Goal: Task Accomplishment & Management: Use online tool/utility

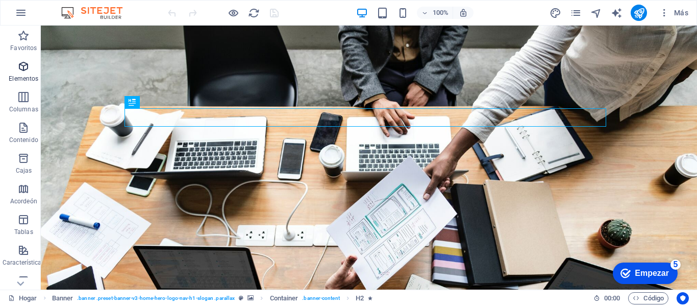
click at [22, 68] on icon "button" at bounding box center [23, 66] width 12 height 12
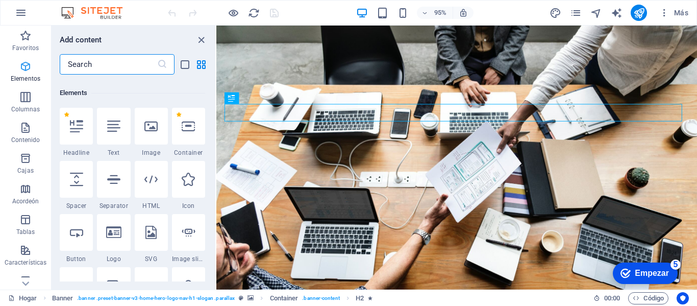
scroll to position [192, 0]
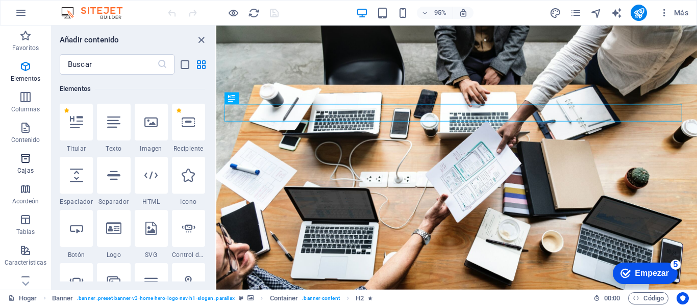
click at [27, 159] on icon "button" at bounding box center [25, 158] width 12 height 12
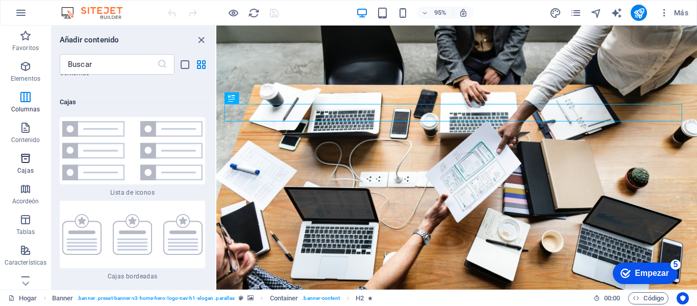
scroll to position [5520, 0]
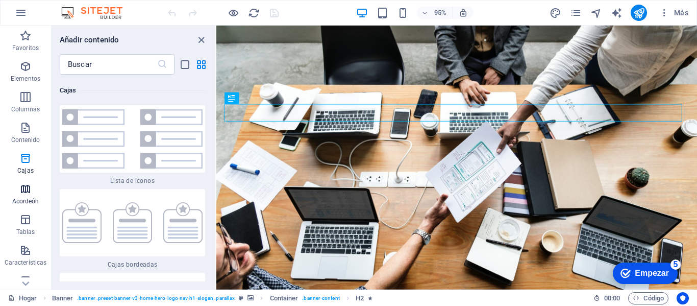
click at [25, 191] on icon "button" at bounding box center [25, 189] width 12 height 12
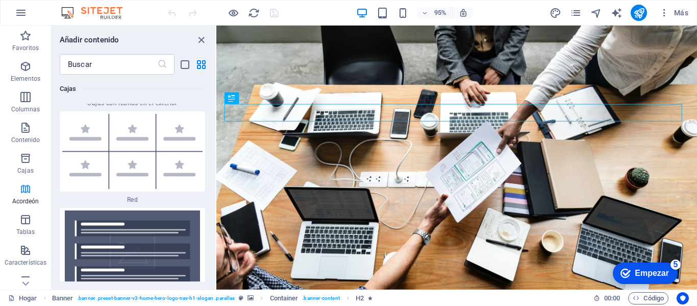
scroll to position [6341, 0]
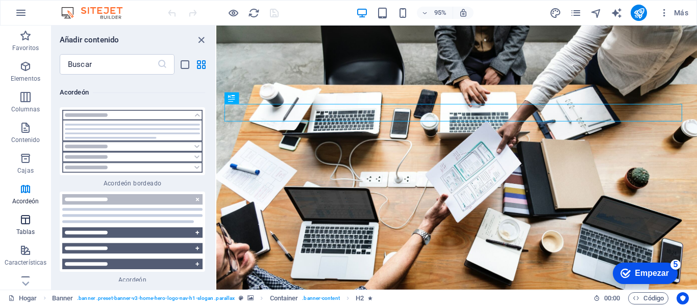
click at [21, 220] on icon "button" at bounding box center [25, 219] width 12 height 12
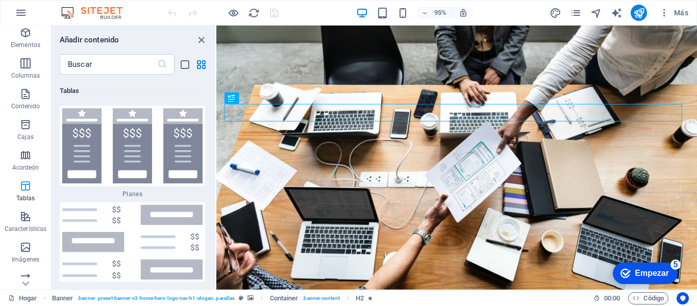
scroll to position [34, 0]
click at [24, 221] on icon "button" at bounding box center [25, 216] width 12 height 12
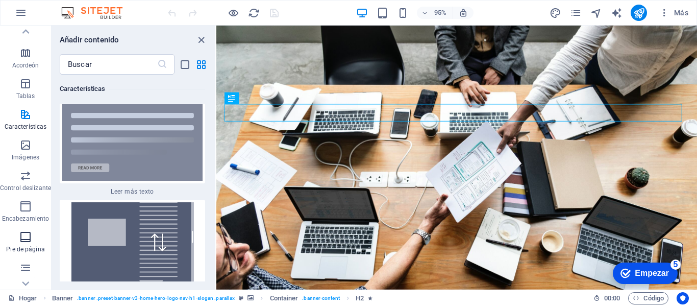
scroll to position [136, 0]
click at [30, 177] on icon "button" at bounding box center [25, 175] width 12 height 12
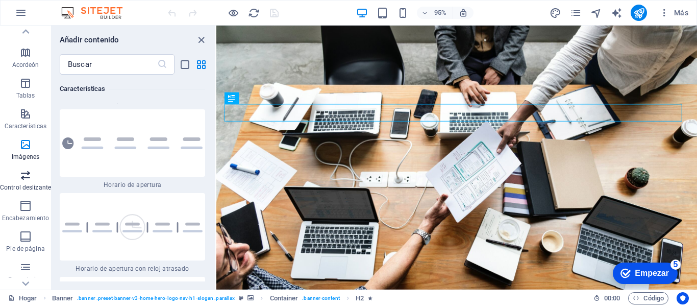
scroll to position [11574, 0]
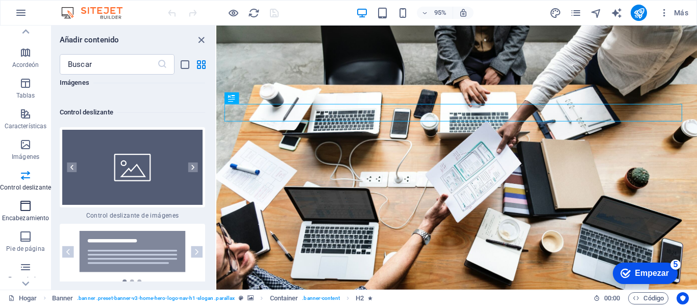
click at [26, 211] on icon "button" at bounding box center [25, 206] width 12 height 12
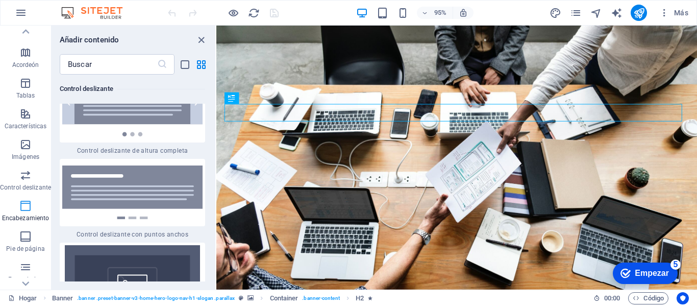
scroll to position [12204, 0]
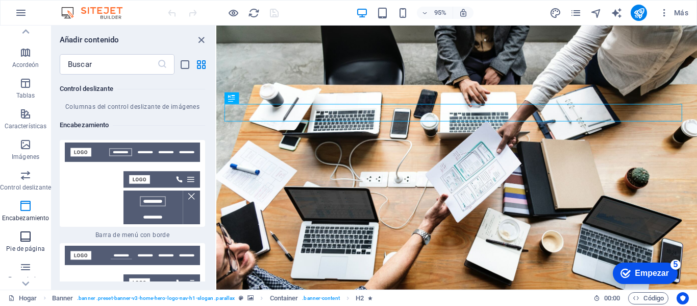
click at [24, 241] on icon "button" at bounding box center [25, 236] width 12 height 12
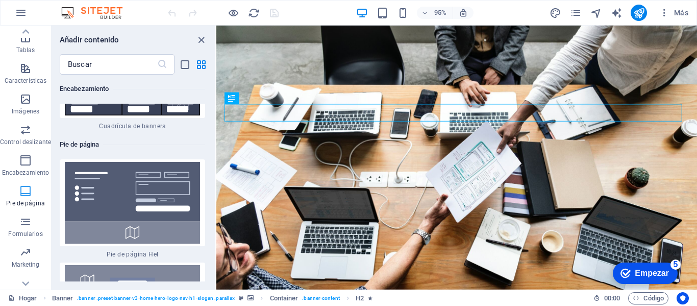
scroll to position [187, 0]
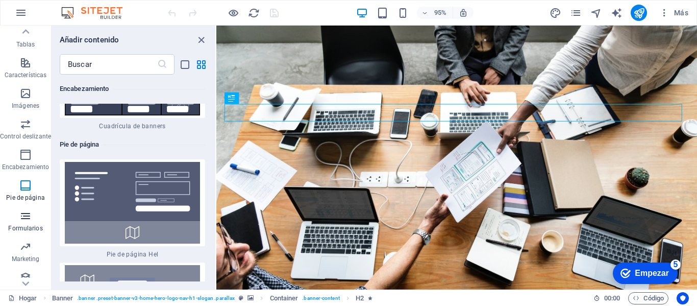
click at [22, 222] on icon "button" at bounding box center [25, 216] width 12 height 12
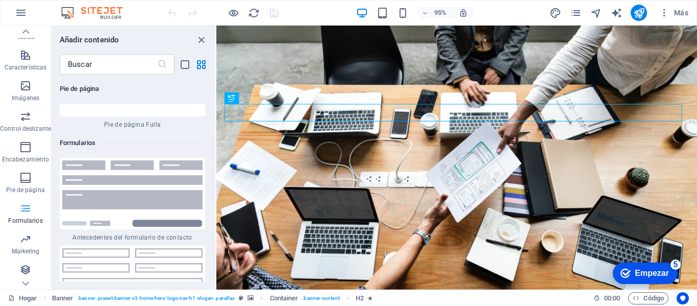
scroll to position [195, 0]
click at [23, 243] on icon "button" at bounding box center [25, 238] width 12 height 12
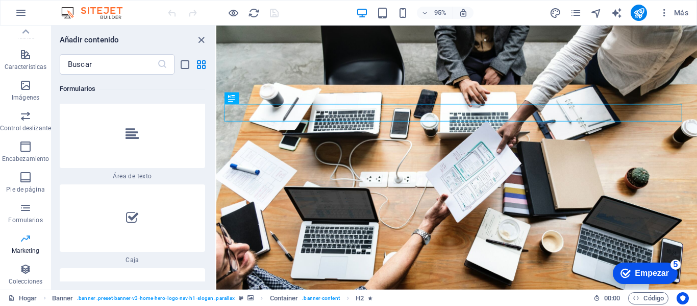
scroll to position [16606, 0]
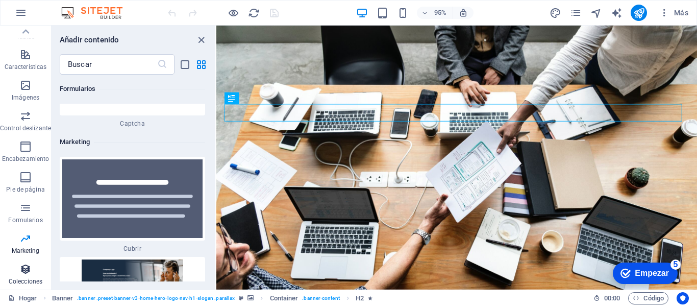
click at [23, 273] on icon "button" at bounding box center [25, 269] width 12 height 12
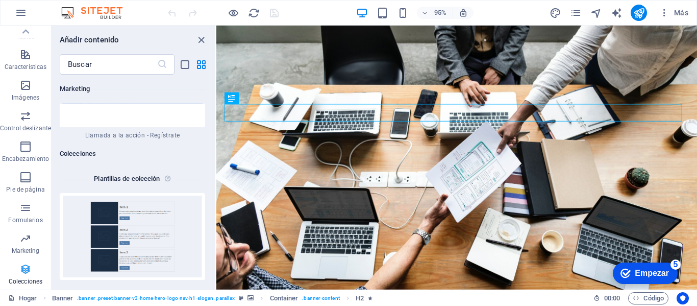
scroll to position [18839, 0]
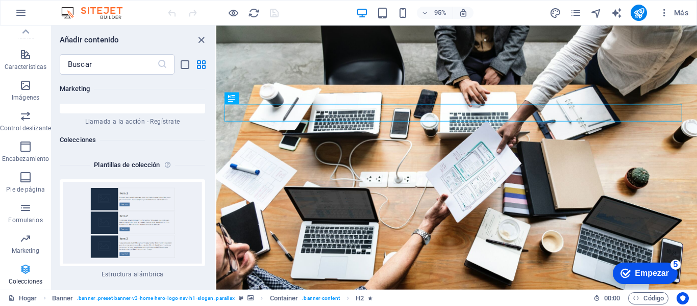
click at [24, 277] on p "Colecciones" at bounding box center [26, 281] width 34 height 8
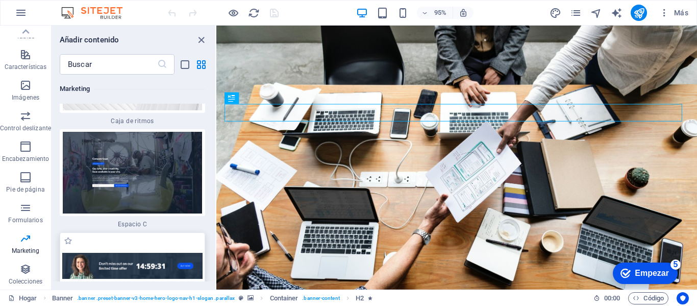
scroll to position [18482, 0]
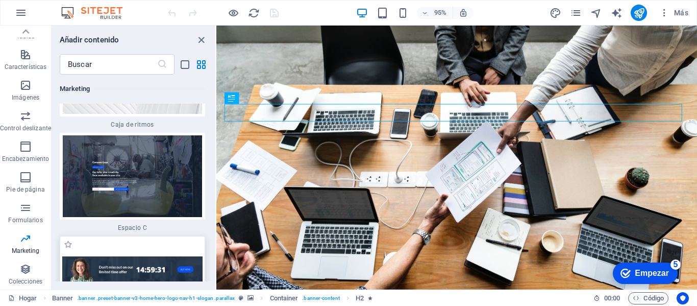
click at [112, 256] on img at bounding box center [132, 269] width 140 height 26
click at [216, 222] on div "Arrastre aquí para reemplazar el contenido existente. Presione "Ctrl" para crea…" at bounding box center [456, 158] width 481 height 264
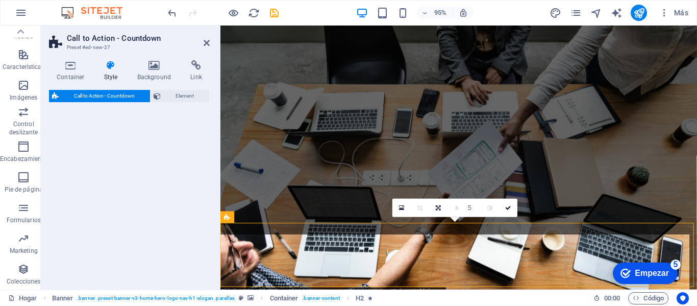
select select "rem"
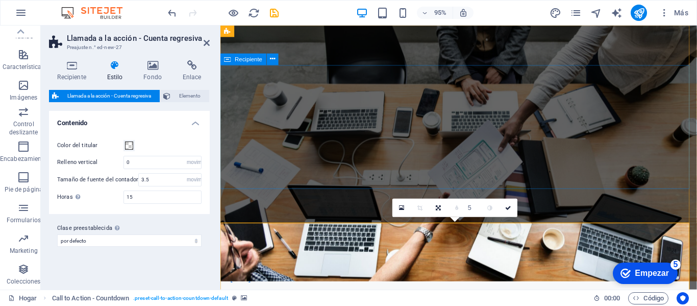
scroll to position [0, 0]
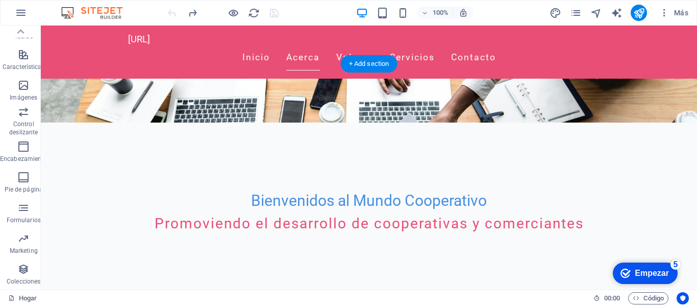
scroll to position [170, 0]
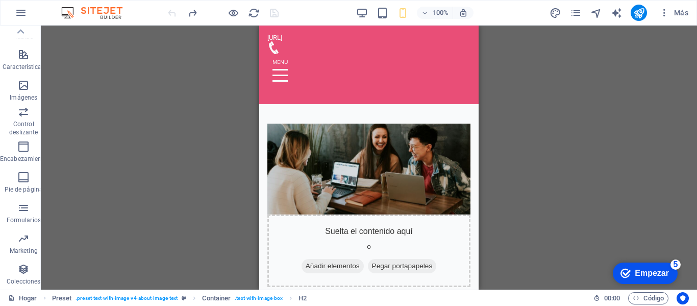
scroll to position [374, 0]
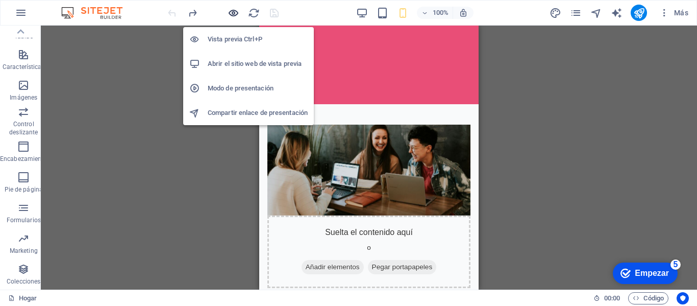
click at [0, 0] on icon "button" at bounding box center [0, 0] width 0 height 0
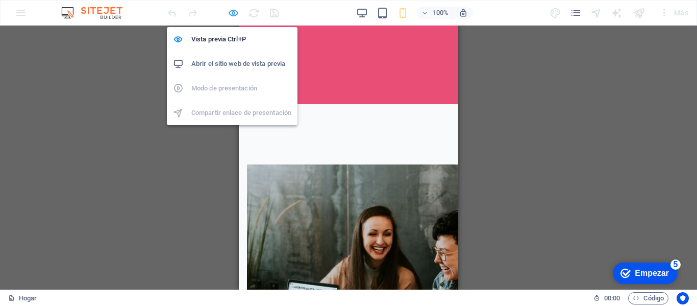
click at [0, 0] on icon "button" at bounding box center [0, 0] width 0 height 0
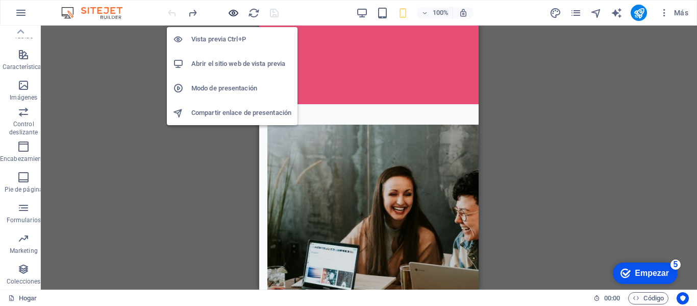
click at [0, 0] on icon "button" at bounding box center [0, 0] width 0 height 0
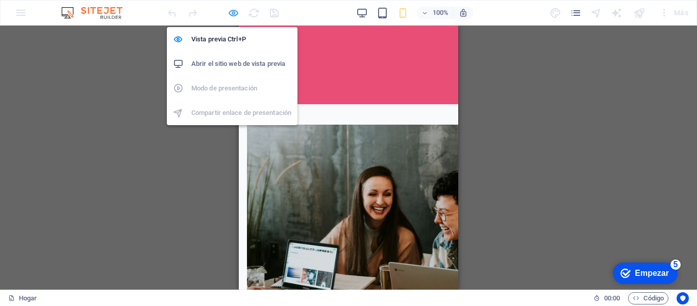
scroll to position [334, 0]
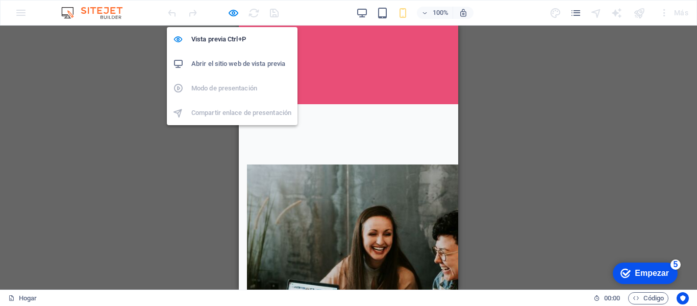
click at [236, 68] on h6 "Abrir el sitio web de vista previa" at bounding box center [241, 64] width 100 height 12
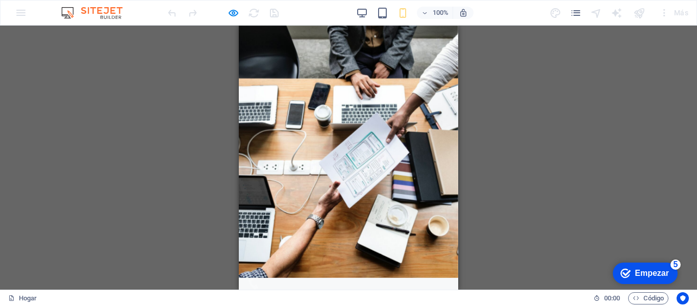
scroll to position [0, 0]
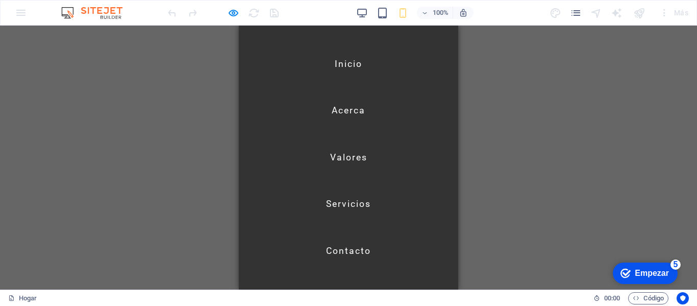
click at [343, 111] on font "Acerca" at bounding box center [349, 110] width 34 height 10
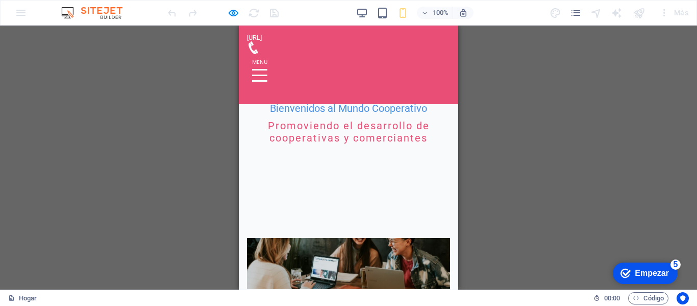
scroll to position [264, 0]
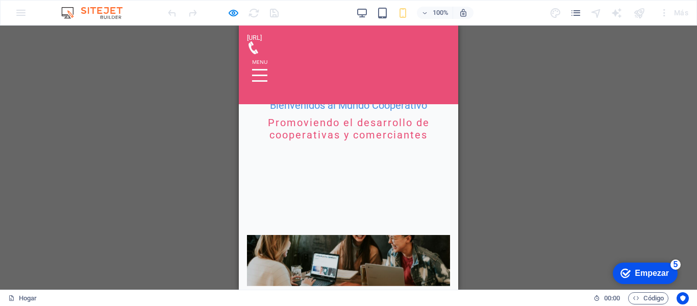
click at [267, 69] on div at bounding box center [259, 75] width 15 height 13
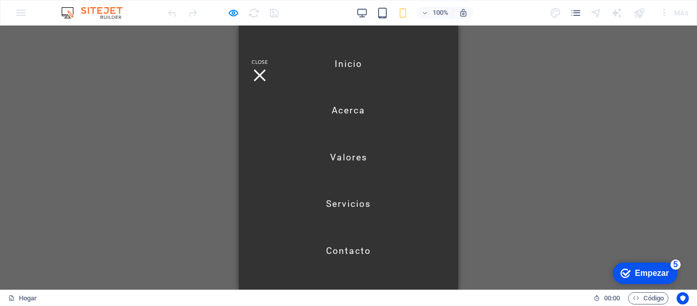
click at [343, 201] on font "Servicios" at bounding box center [348, 204] width 45 height 10
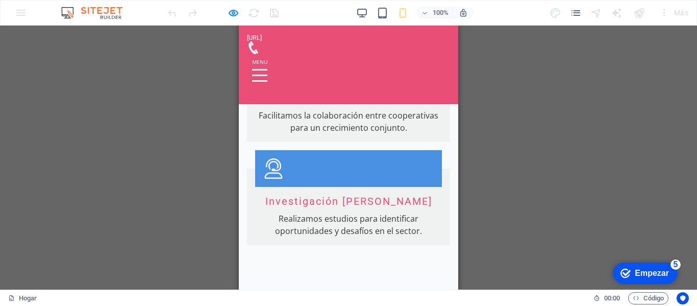
scroll to position [1540, 0]
